Goal: Book appointment/travel/reservation

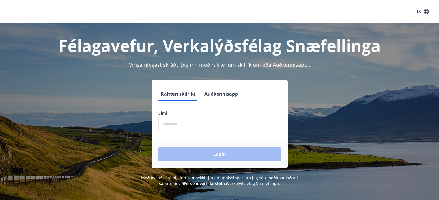
click at [179, 129] on input "phone" at bounding box center [219, 124] width 122 height 14
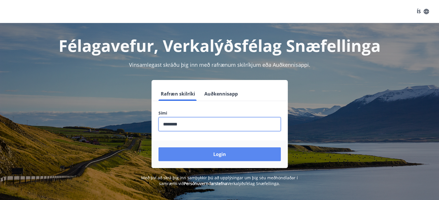
type input "********"
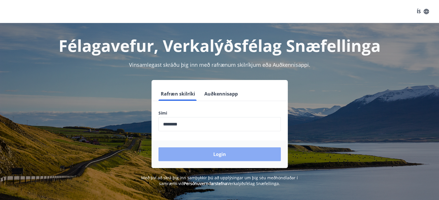
click at [231, 156] on button "Login" at bounding box center [219, 155] width 122 height 14
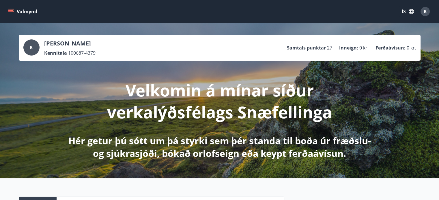
click at [10, 9] on icon "menu" at bounding box center [11, 9] width 6 height 1
click at [167, 6] on div "Valmynd ÍS K" at bounding box center [219, 12] width 425 height 14
click at [412, 11] on icon "button" at bounding box center [411, 11] width 6 height 6
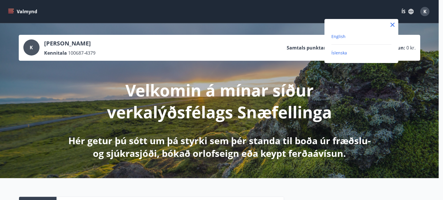
click at [337, 39] on span "English" at bounding box center [338, 36] width 14 height 5
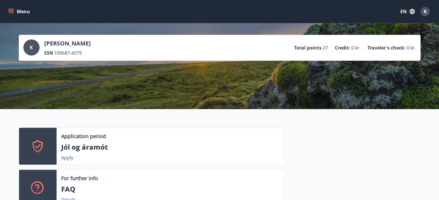
click at [11, 9] on icon "menu" at bounding box center [11, 9] width 6 height 1
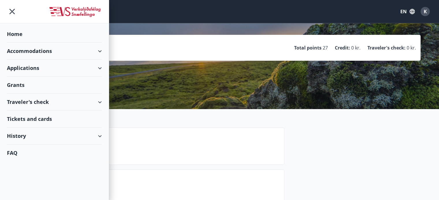
click at [28, 51] on div "Accommodations" at bounding box center [54, 51] width 95 height 17
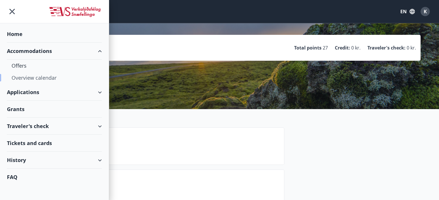
click at [28, 76] on div "Overview calendar" at bounding box center [55, 78] width 86 height 12
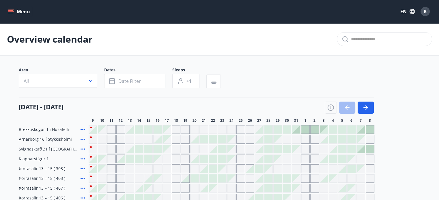
scroll to position [58, 0]
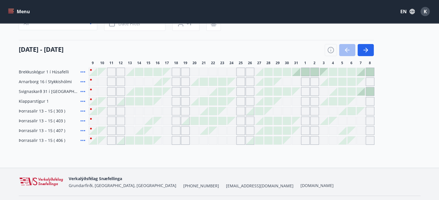
click at [130, 102] on div at bounding box center [130, 101] width 8 height 8
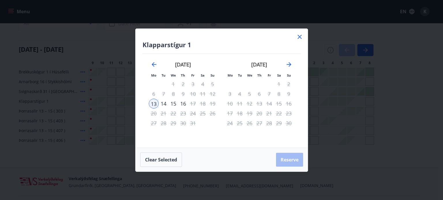
click at [165, 102] on div "14" at bounding box center [164, 104] width 10 height 10
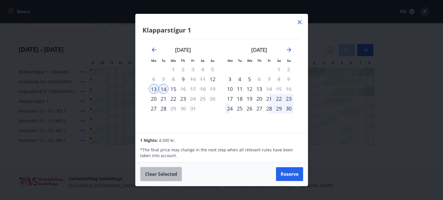
click at [157, 176] on button "Clear selected" at bounding box center [161, 174] width 42 height 14
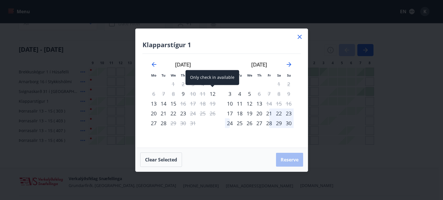
click at [212, 95] on div "12" at bounding box center [213, 94] width 10 height 10
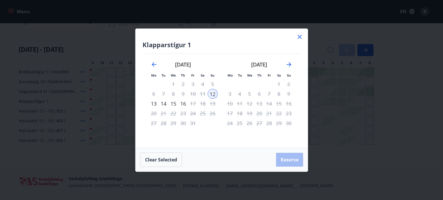
click at [167, 104] on div "14" at bounding box center [164, 104] width 10 height 10
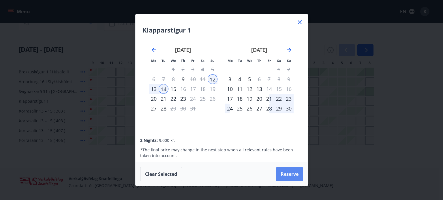
click at [292, 175] on button "Reserve" at bounding box center [289, 175] width 27 height 14
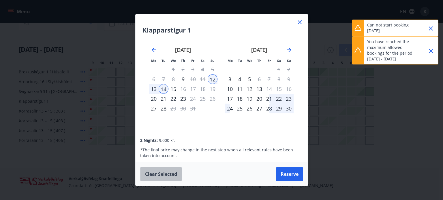
drag, startPoint x: 164, startPoint y: 175, endPoint x: 169, endPoint y: 168, distance: 8.8
click at [164, 175] on button "Clear selected" at bounding box center [161, 174] width 42 height 14
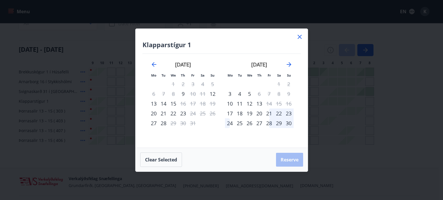
click at [155, 104] on div "13" at bounding box center [154, 104] width 10 height 10
click at [164, 104] on div "14" at bounding box center [164, 104] width 10 height 10
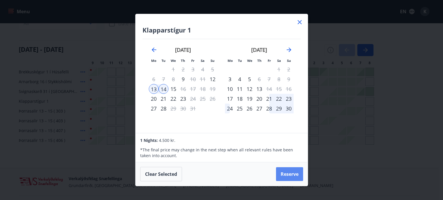
click at [291, 175] on button "Reserve" at bounding box center [289, 175] width 27 height 14
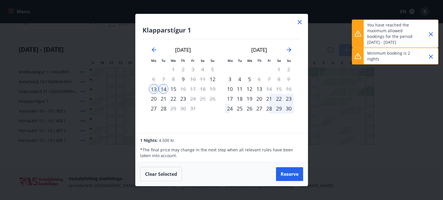
click at [431, 57] on icon "Close" at bounding box center [430, 56] width 7 height 7
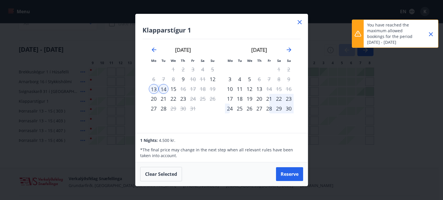
click at [432, 34] on icon "Close" at bounding box center [430, 34] width 7 height 7
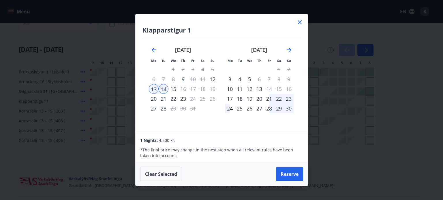
click at [299, 23] on icon at bounding box center [300, 22] width 4 height 4
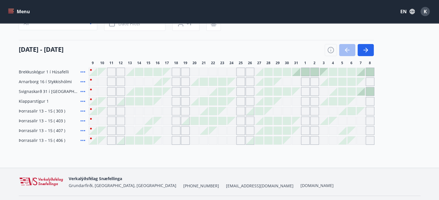
click at [121, 143] on div at bounding box center [121, 141] width 8 height 8
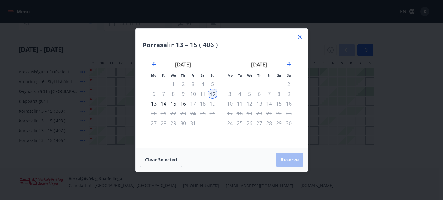
click at [164, 106] on div "14" at bounding box center [164, 104] width 10 height 10
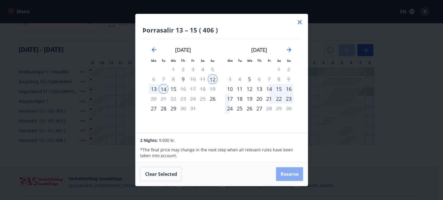
click at [292, 174] on button "Reserve" at bounding box center [289, 175] width 27 height 14
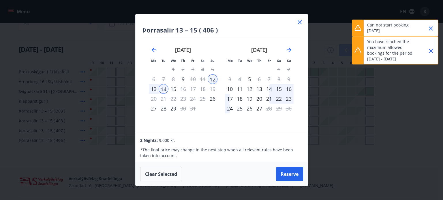
click at [433, 50] on icon "Close" at bounding box center [430, 51] width 7 height 7
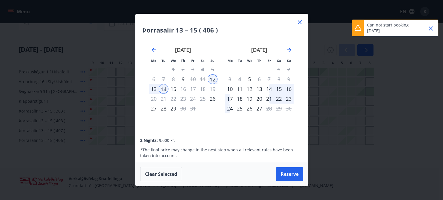
click at [428, 30] on icon "Close" at bounding box center [430, 28] width 7 height 7
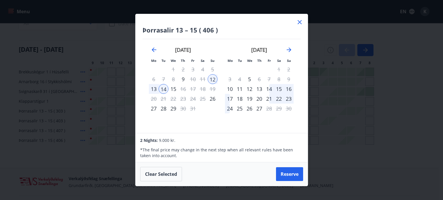
click at [165, 173] on button "Clear selected" at bounding box center [161, 174] width 42 height 14
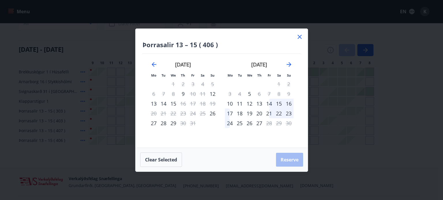
click at [155, 104] on div "13" at bounding box center [154, 104] width 10 height 10
click at [164, 104] on div "14" at bounding box center [164, 104] width 10 height 10
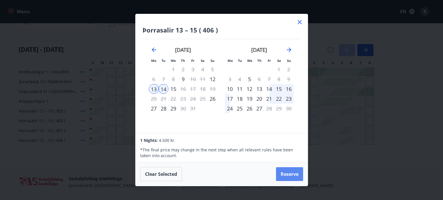
click at [287, 174] on button "Reserve" at bounding box center [289, 175] width 27 height 14
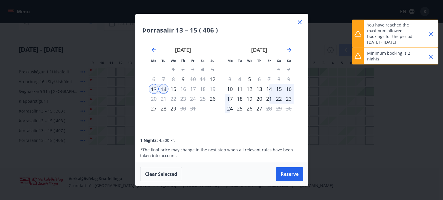
click at [432, 56] on icon "Close" at bounding box center [431, 57] width 4 height 4
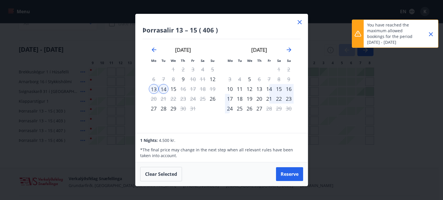
click at [432, 36] on icon "Close" at bounding box center [430, 34] width 7 height 7
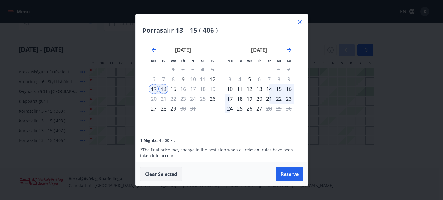
click at [167, 174] on button "Clear selected" at bounding box center [161, 174] width 42 height 14
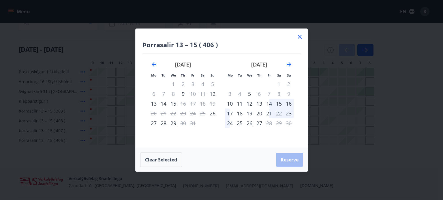
click at [154, 104] on div "13" at bounding box center [154, 104] width 10 height 10
click at [173, 105] on div "15" at bounding box center [173, 104] width 10 height 10
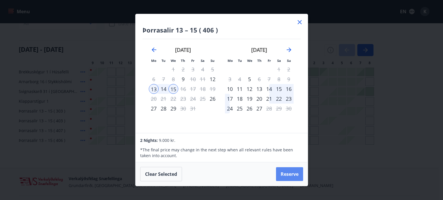
click at [288, 176] on button "Reserve" at bounding box center [289, 175] width 27 height 14
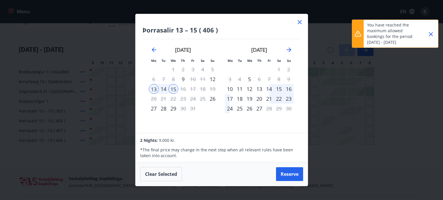
click at [433, 35] on icon "Close" at bounding box center [430, 34] width 7 height 7
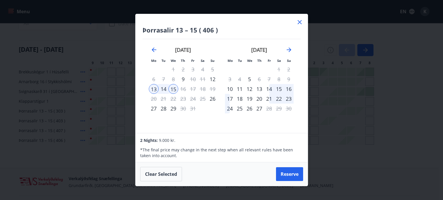
click at [300, 22] on icon at bounding box center [300, 22] width 4 height 4
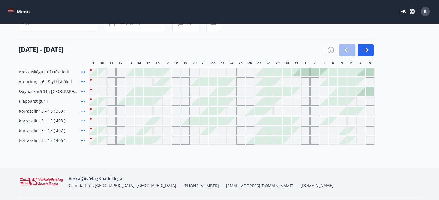
scroll to position [0, 0]
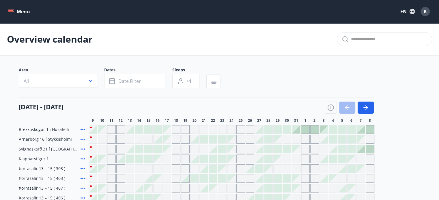
click at [20, 10] on button "Menu" at bounding box center [19, 11] width 25 height 10
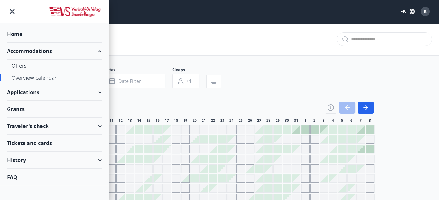
click at [29, 130] on div "Traveler's check" at bounding box center [54, 126] width 95 height 17
click at [30, 124] on div "Traveler's check" at bounding box center [54, 126] width 95 height 17
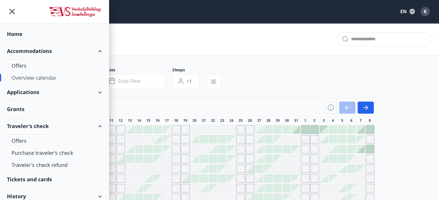
click at [22, 93] on div "Applications" at bounding box center [54, 92] width 95 height 17
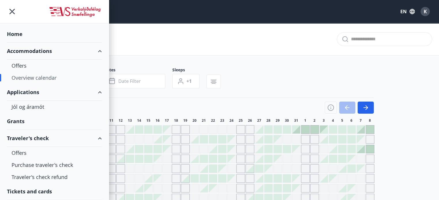
click at [27, 91] on div "Applications" at bounding box center [54, 92] width 95 height 17
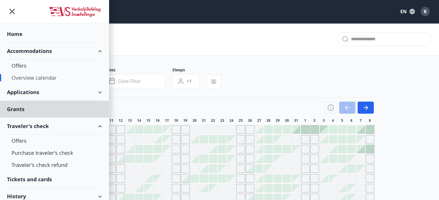
click at [18, 32] on div "Home" at bounding box center [54, 34] width 95 height 17
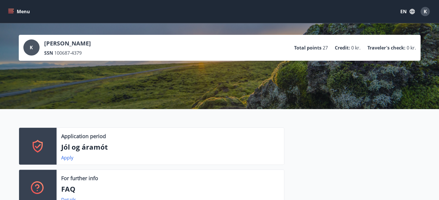
click at [32, 46] on span "K" at bounding box center [31, 47] width 3 height 6
click at [9, 11] on icon "menu" at bounding box center [11, 12] width 6 height 6
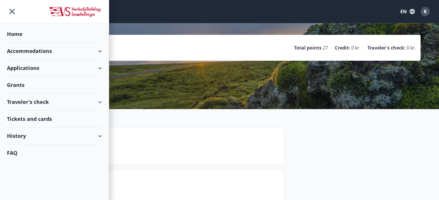
click at [36, 67] on div "Applications" at bounding box center [54, 68] width 95 height 17
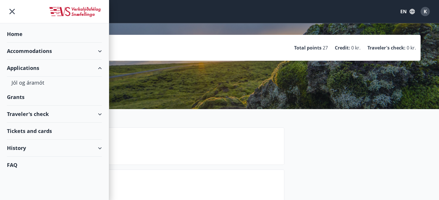
click at [36, 67] on div "Applications" at bounding box center [54, 68] width 95 height 17
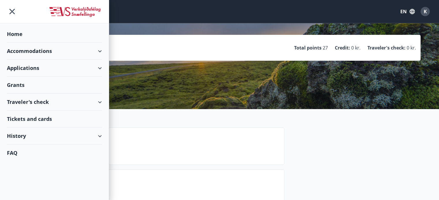
click at [37, 55] on div "Accommodations" at bounding box center [54, 51] width 95 height 17
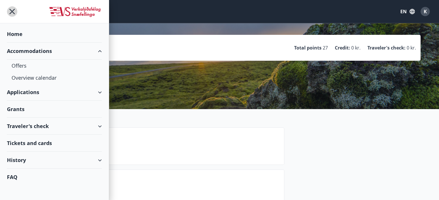
click at [14, 11] on icon "menu" at bounding box center [12, 11] width 10 height 10
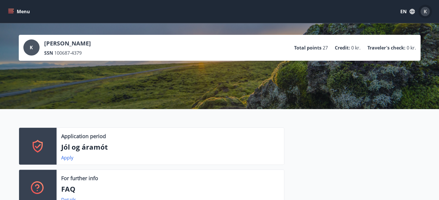
click at [423, 11] on span "K" at bounding box center [424, 11] width 3 height 6
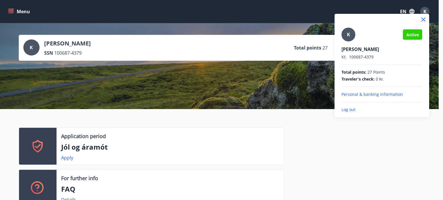
click at [346, 36] on div "K" at bounding box center [349, 35] width 14 height 14
click at [346, 42] on input "K" at bounding box center [381, 45] width 78 height 6
click at [346, 110] on p "Log out" at bounding box center [382, 110] width 81 height 6
